Goal: Check status: Check status

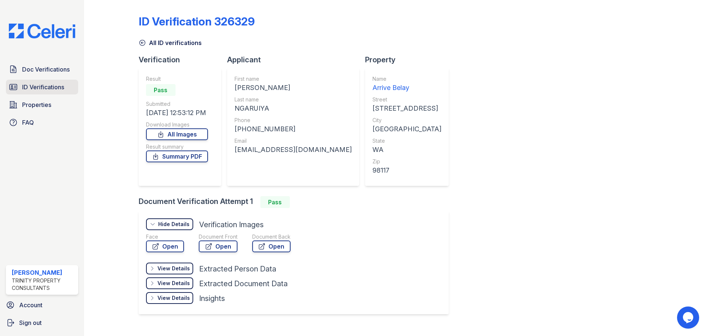
click at [36, 88] on span "ID Verifications" at bounding box center [43, 87] width 42 height 9
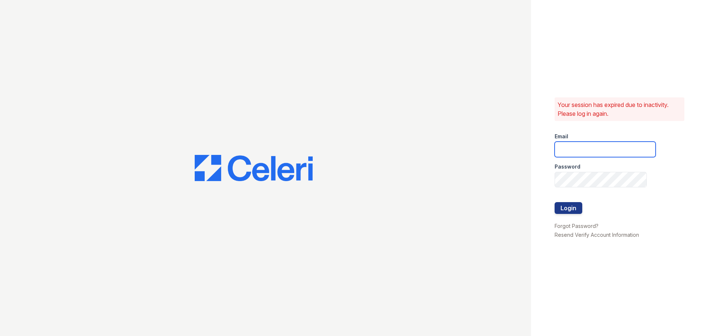
click at [593, 156] on input "email" at bounding box center [605, 149] width 101 height 15
type input "cferguson@trinity-pm.com"
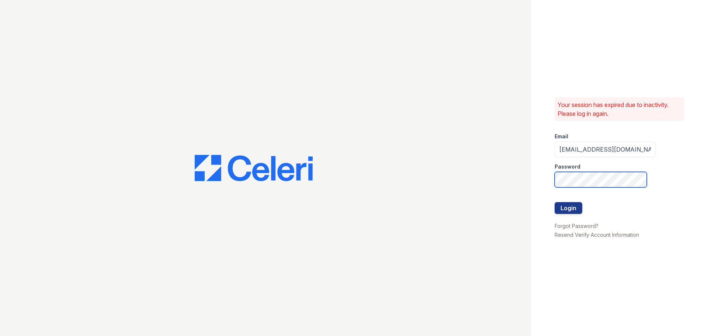
click at [555, 202] on button "Login" at bounding box center [569, 208] width 28 height 12
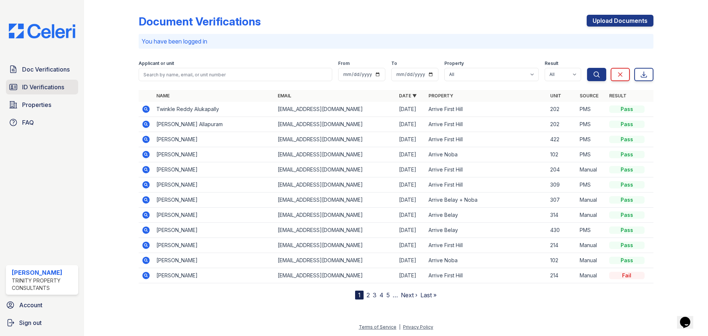
click at [43, 88] on span "ID Verifications" at bounding box center [43, 87] width 42 height 9
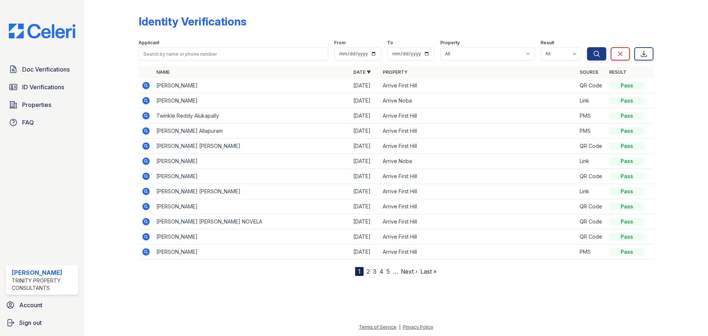
click at [143, 82] on icon at bounding box center [146, 85] width 9 height 9
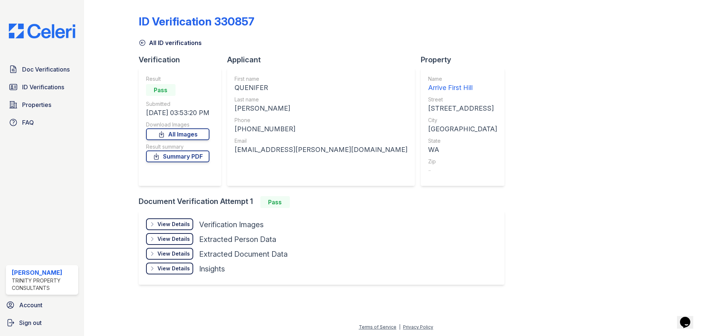
click at [160, 226] on div "View Details" at bounding box center [173, 223] width 32 height 7
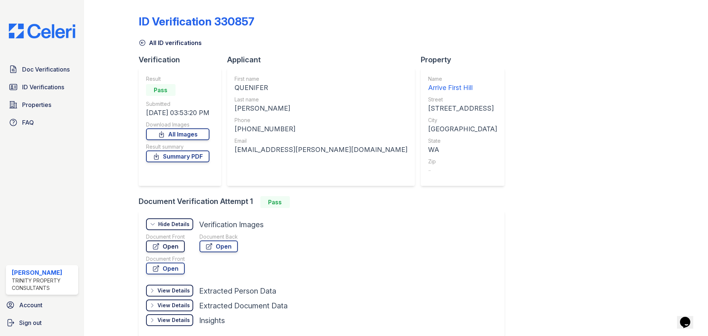
click at [167, 249] on link "Open" at bounding box center [165, 246] width 39 height 12
click at [49, 84] on span "ID Verifications" at bounding box center [43, 87] width 42 height 9
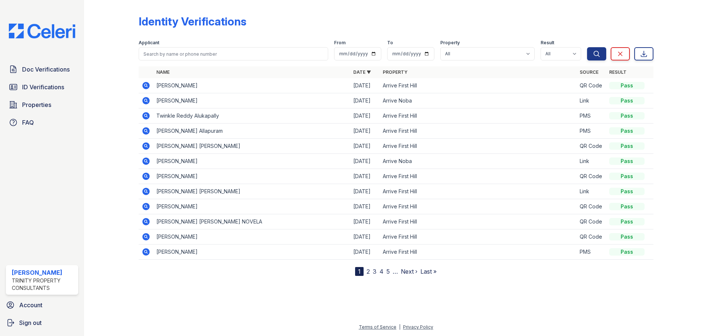
click at [149, 159] on icon at bounding box center [146, 161] width 9 height 9
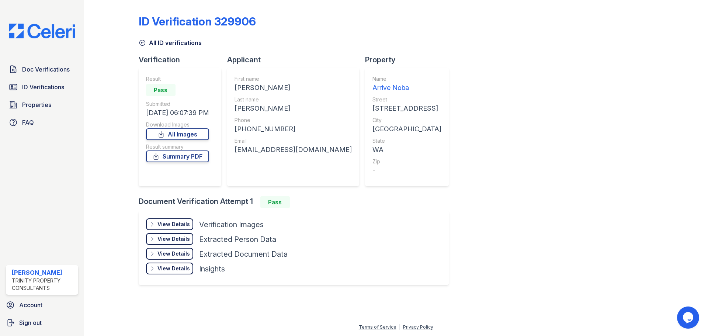
click at [178, 222] on div "View Details" at bounding box center [173, 223] width 32 height 7
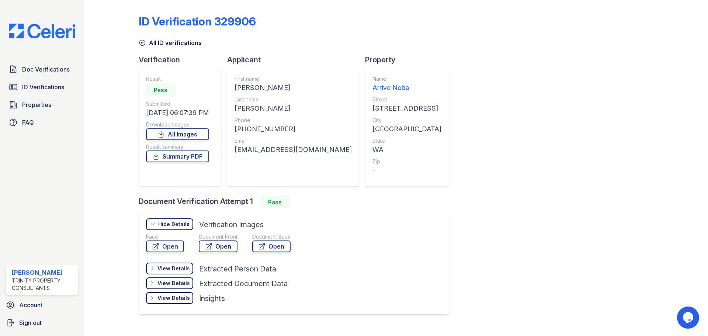
click at [218, 246] on link "Open" at bounding box center [218, 246] width 39 height 12
click at [167, 241] on link "Open" at bounding box center [165, 246] width 38 height 12
click at [41, 71] on span "Doc Verifications" at bounding box center [46, 69] width 48 height 9
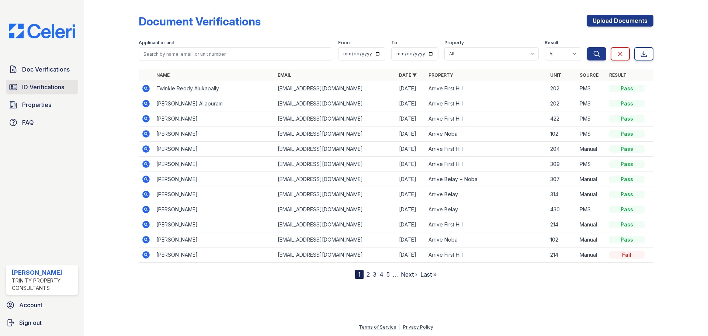
click at [46, 87] on span "ID Verifications" at bounding box center [43, 87] width 42 height 9
